Goal: Task Accomplishment & Management: Manage account settings

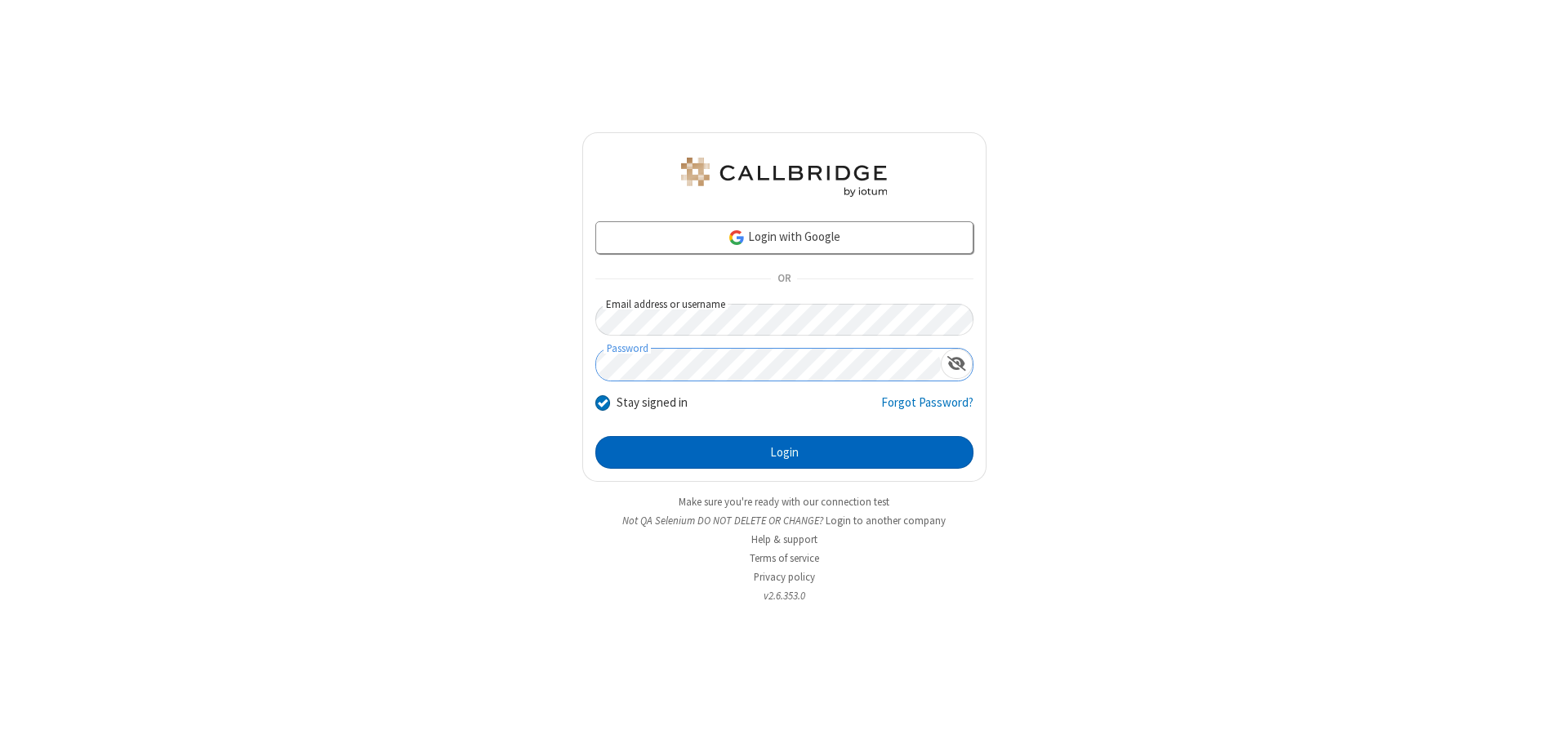
click at [784, 452] on button "Login" at bounding box center [784, 452] width 378 height 33
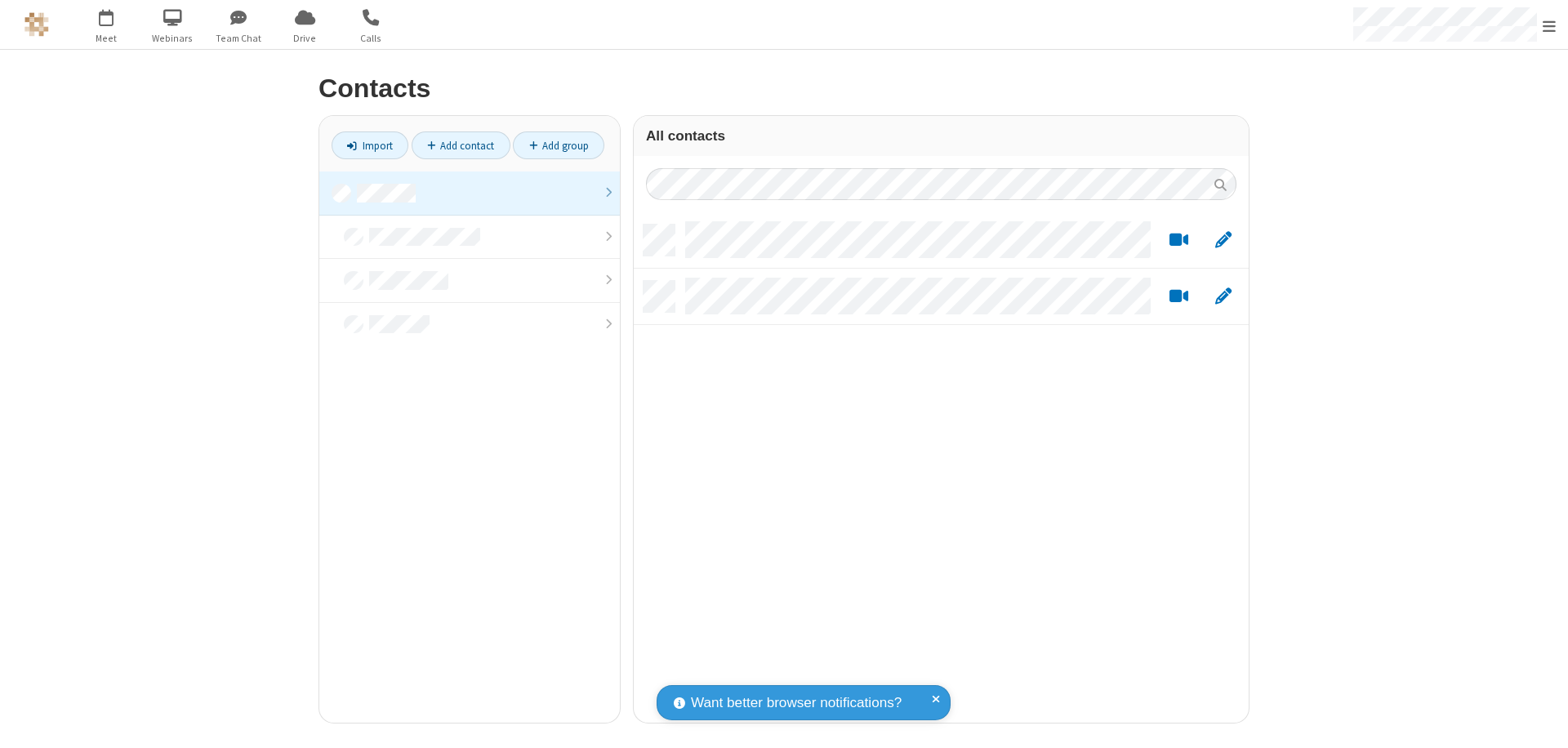
click at [470, 193] on link at bounding box center [470, 193] width 300 height 44
click at [461, 145] on link "Add contact" at bounding box center [461, 145] width 99 height 28
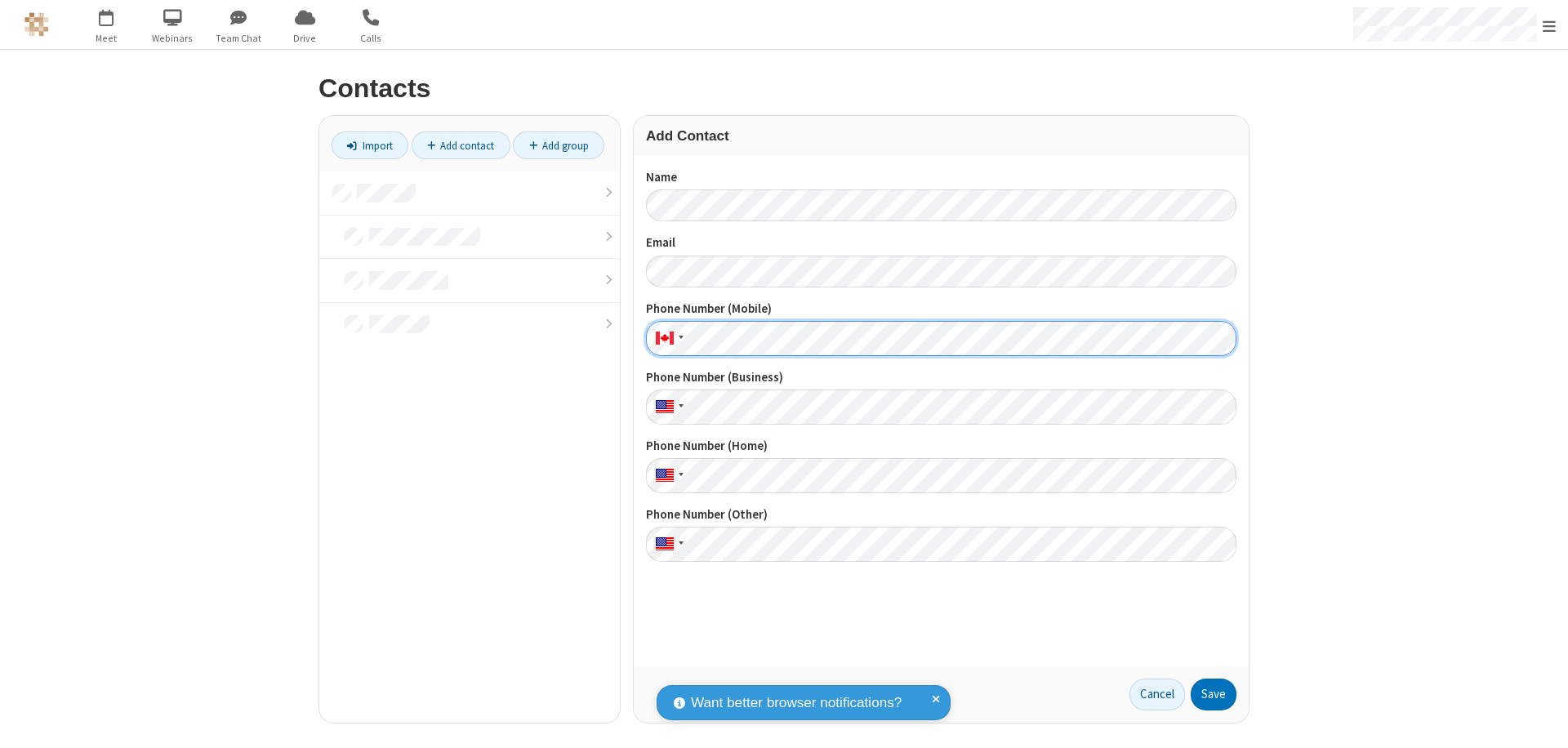
click at [1214, 694] on button "Save" at bounding box center [1214, 695] width 46 height 33
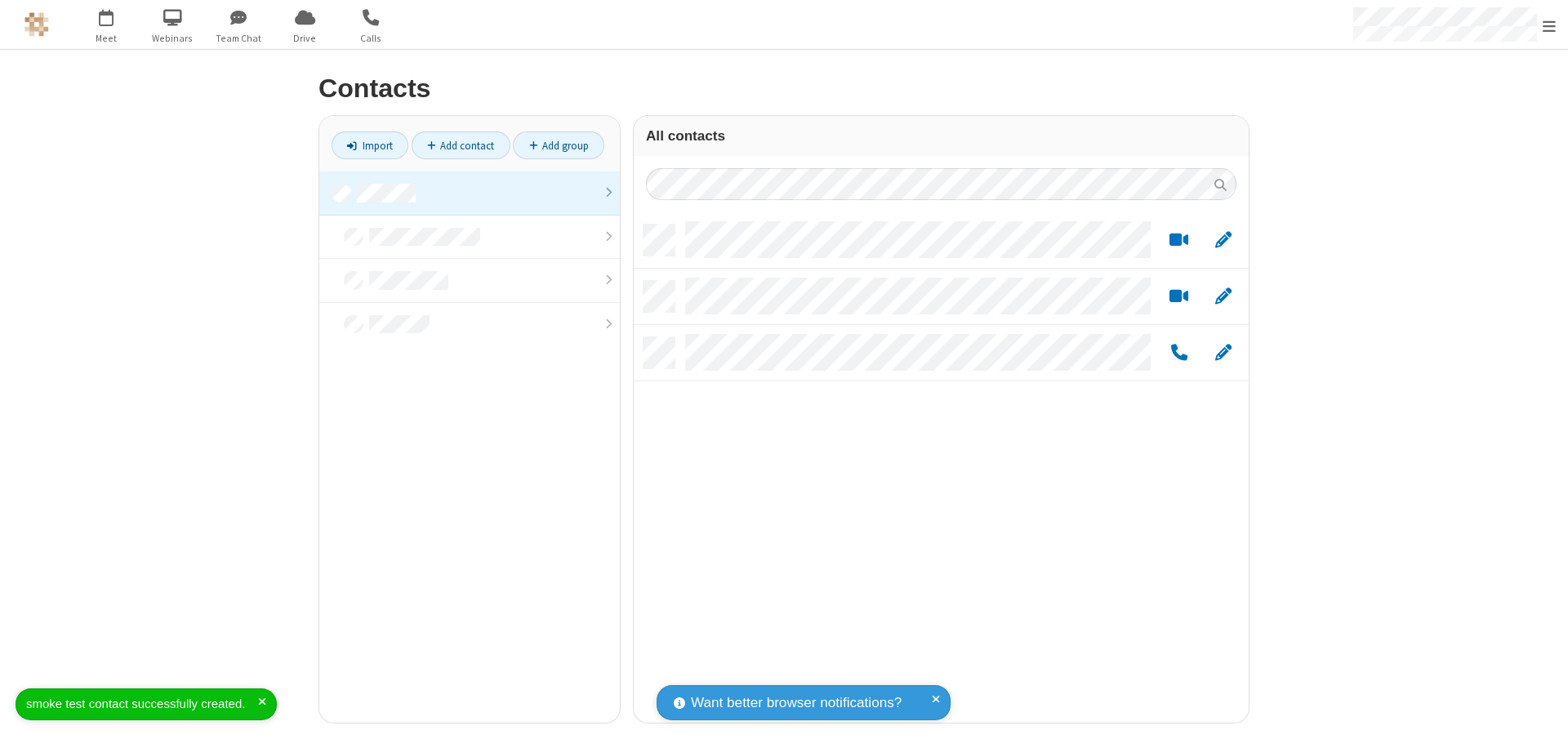
scroll to position [498, 603]
click at [461, 145] on link "Add contact" at bounding box center [461, 145] width 99 height 28
